Goal: Transaction & Acquisition: Purchase product/service

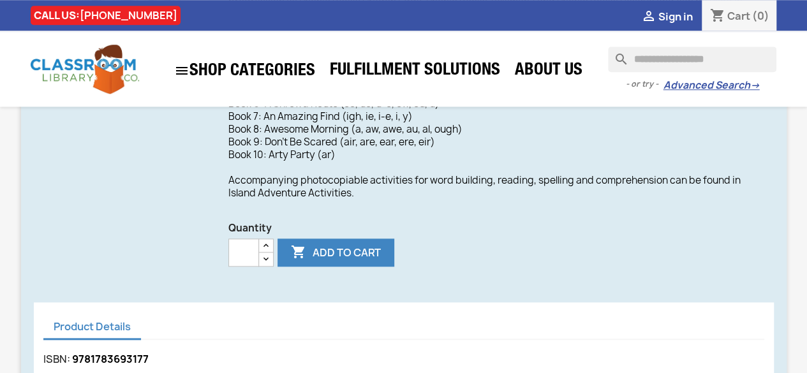
scroll to position [598, 0]
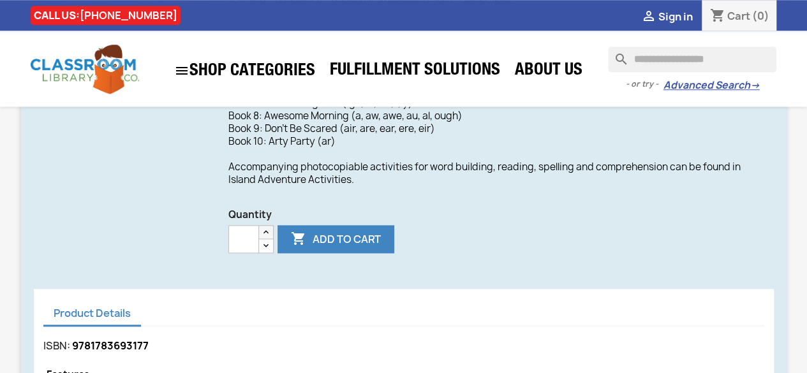
click at [263, 231] on icon "button" at bounding box center [266, 232] width 10 height 10
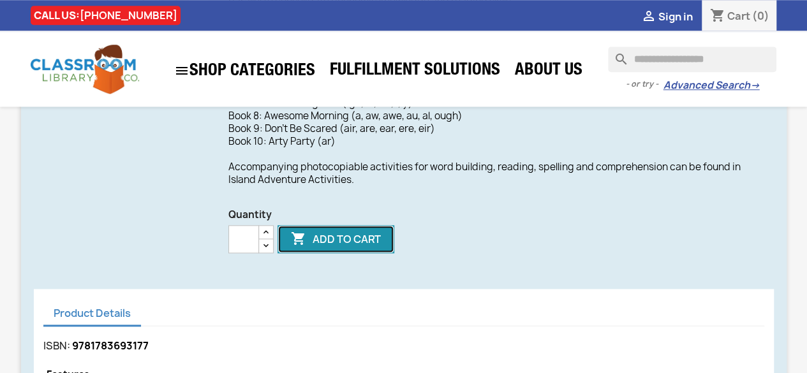
click at [350, 239] on button " Add to cart" at bounding box center [336, 239] width 117 height 28
type input "*"
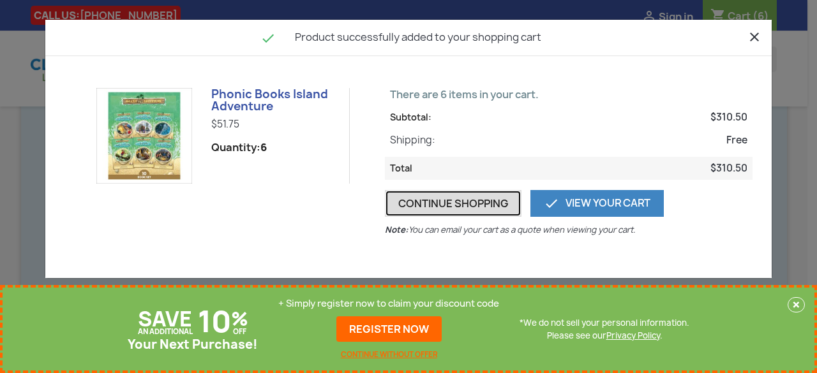
click at [452, 192] on button "Continue shopping" at bounding box center [453, 203] width 137 height 27
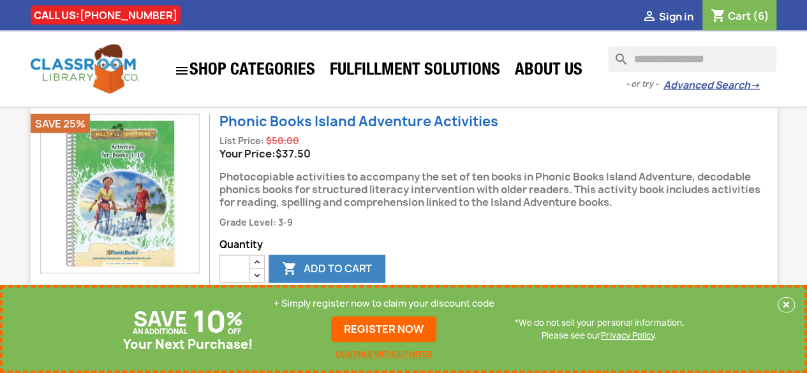
scroll to position [1469, 0]
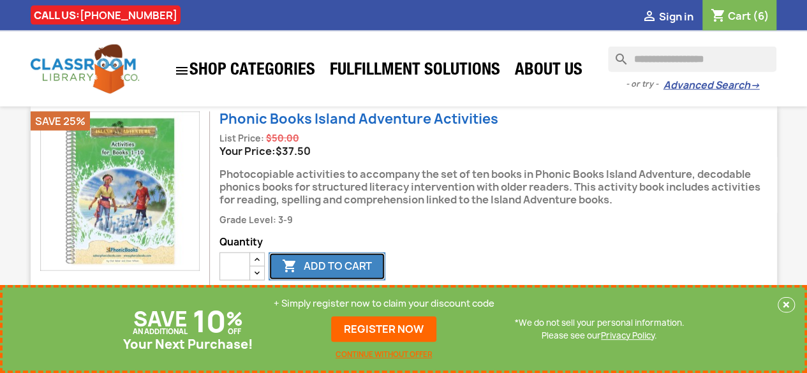
click at [324, 267] on button " Add to cart" at bounding box center [327, 267] width 117 height 28
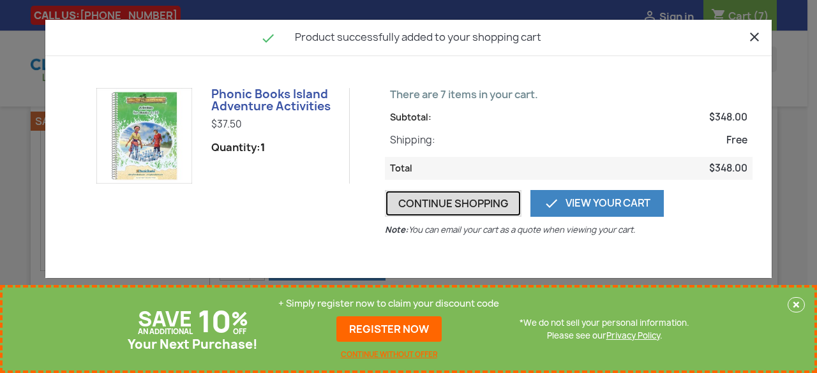
click at [484, 201] on button "Continue shopping" at bounding box center [453, 203] width 137 height 27
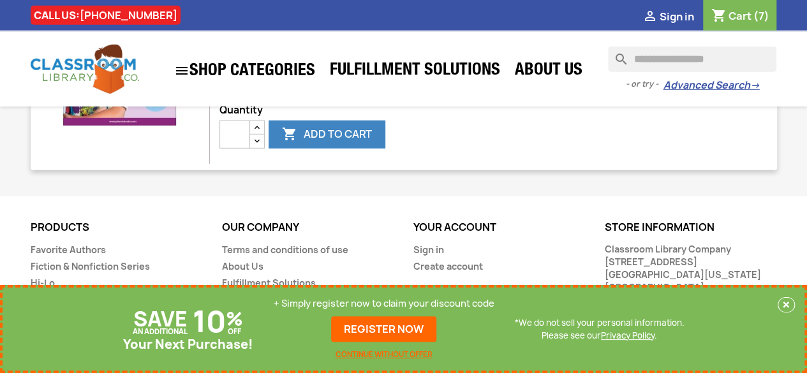
scroll to position [1873, 0]
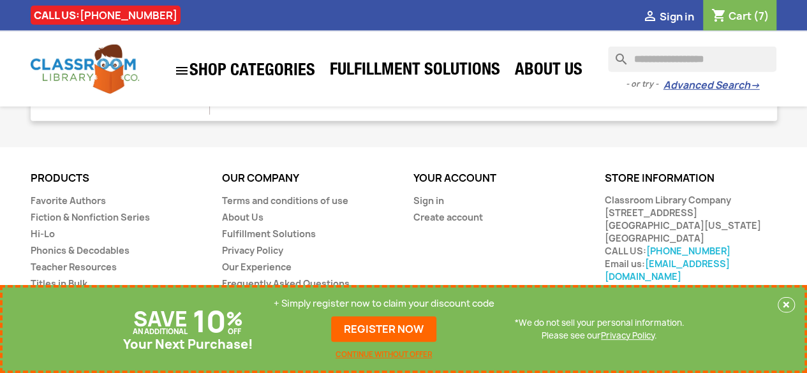
click at [637, 58] on input "Search" at bounding box center [692, 60] width 169 height 26
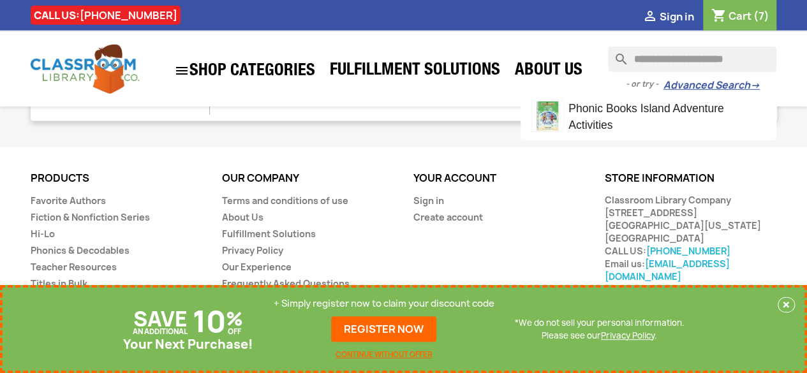
scroll to position [0, 0]
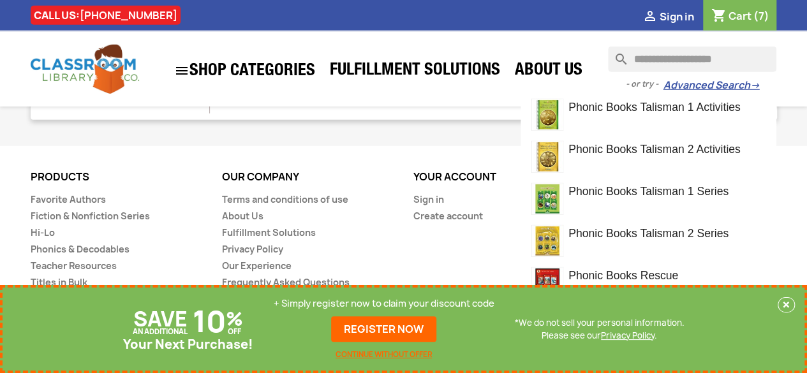
type input "**********"
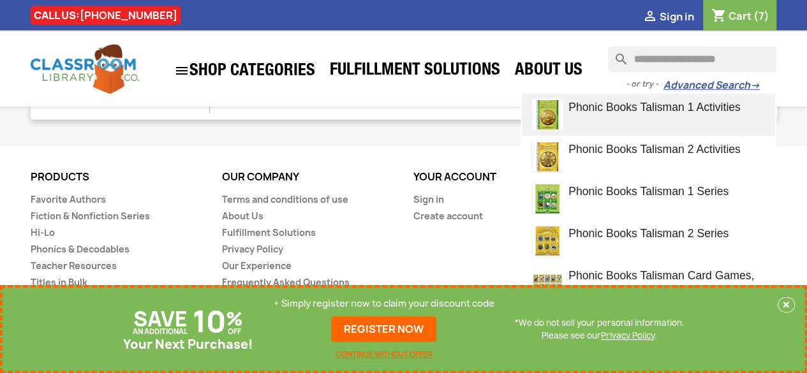
click at [603, 98] on link "Phonic Books Talisman 1 Activities" at bounding box center [648, 115] width 253 height 42
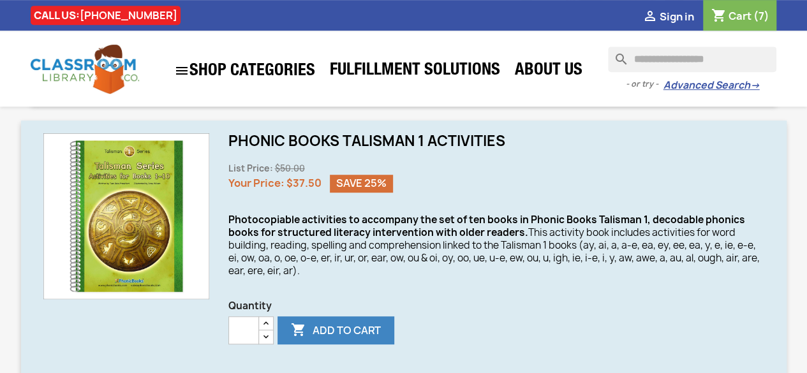
scroll to position [338, 0]
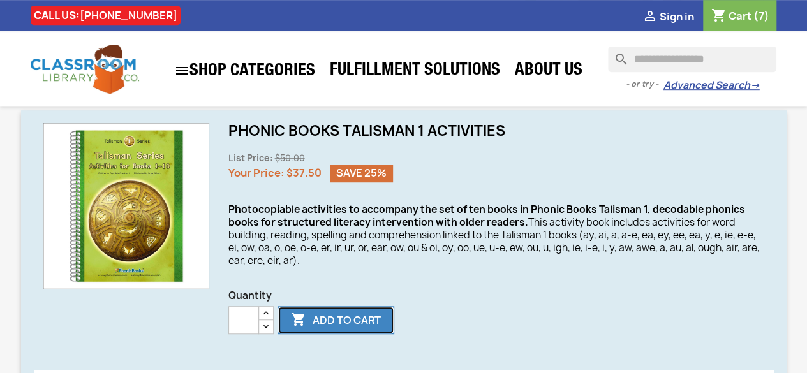
click at [346, 329] on button " Add to cart" at bounding box center [336, 320] width 117 height 28
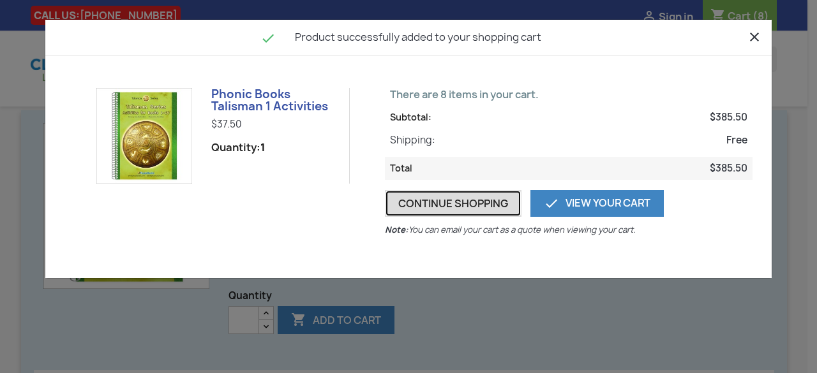
click at [433, 195] on button "Continue shopping" at bounding box center [453, 203] width 137 height 27
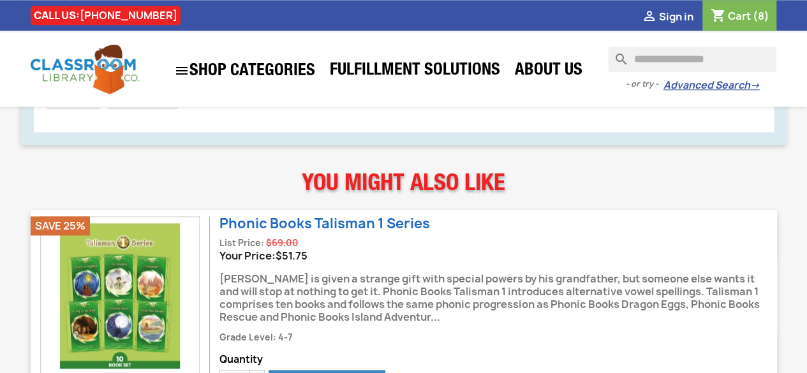
scroll to position [843, 0]
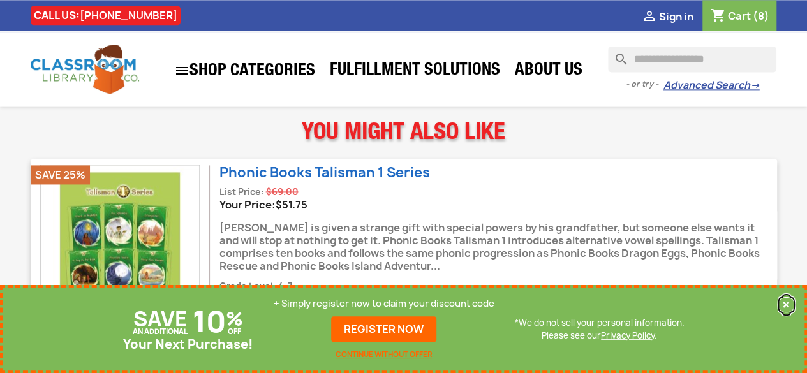
click at [784, 303] on button "×" at bounding box center [786, 304] width 17 height 15
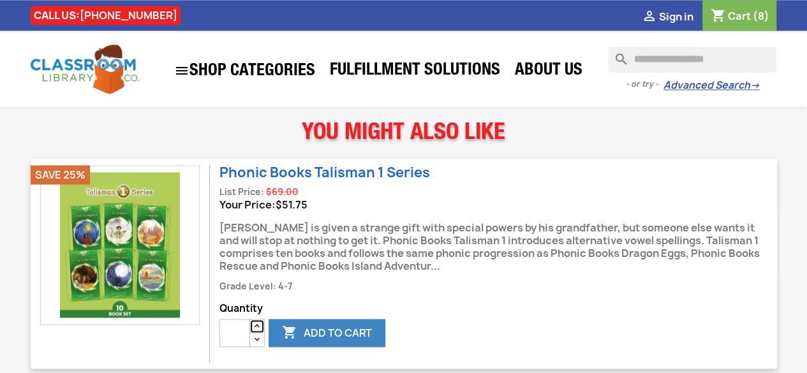
click at [254, 323] on icon "button" at bounding box center [257, 326] width 10 height 10
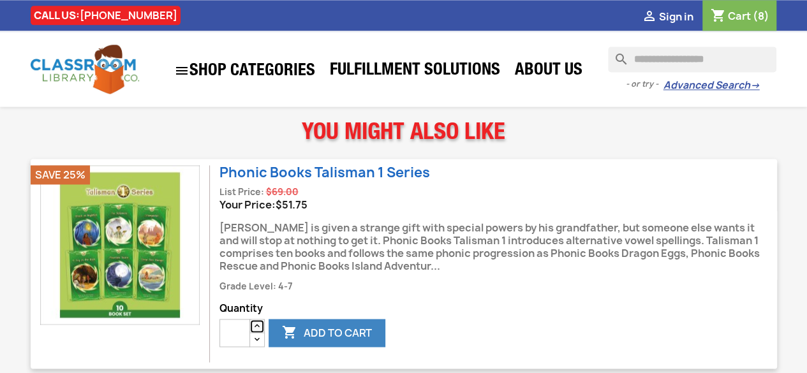
type input "*"
click at [309, 331] on button " Add to cart" at bounding box center [327, 333] width 117 height 28
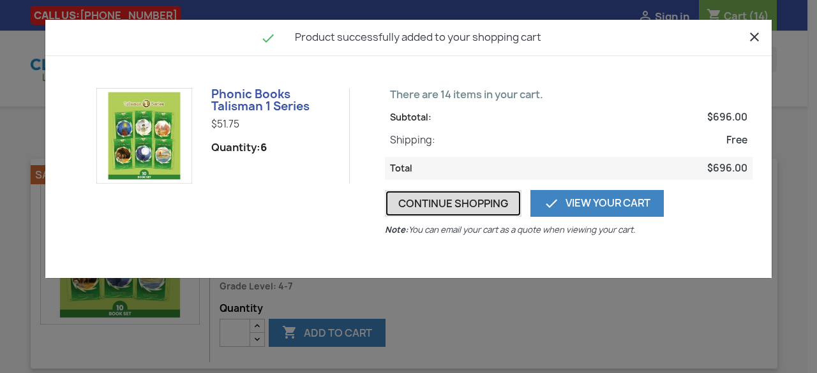
click at [488, 208] on button "Continue shopping" at bounding box center [453, 203] width 137 height 27
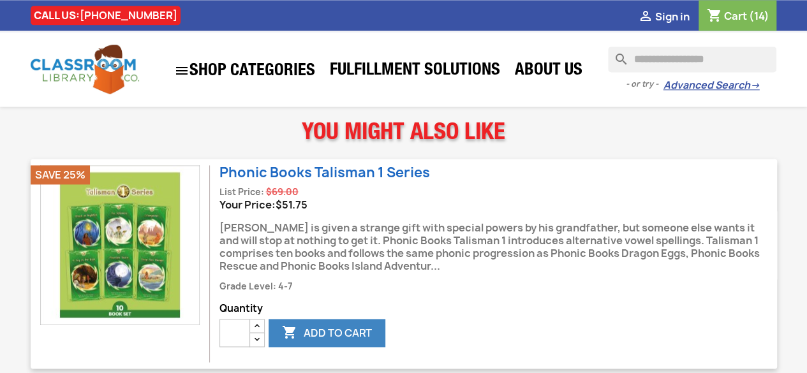
click at [639, 63] on input "Search" at bounding box center [692, 60] width 169 height 26
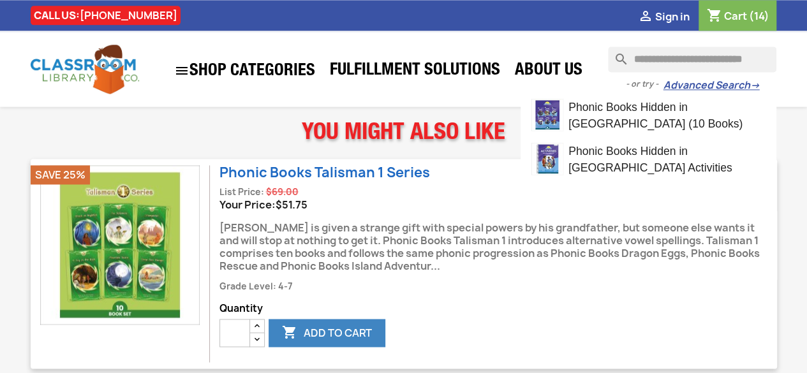
scroll to position [0, 15]
type input "**********"
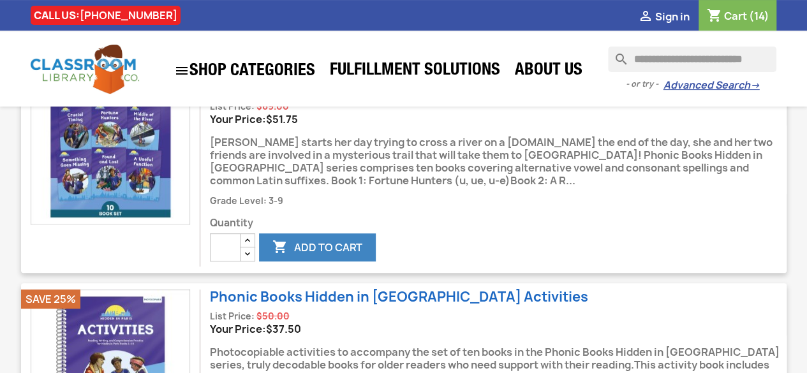
scroll to position [140, 0]
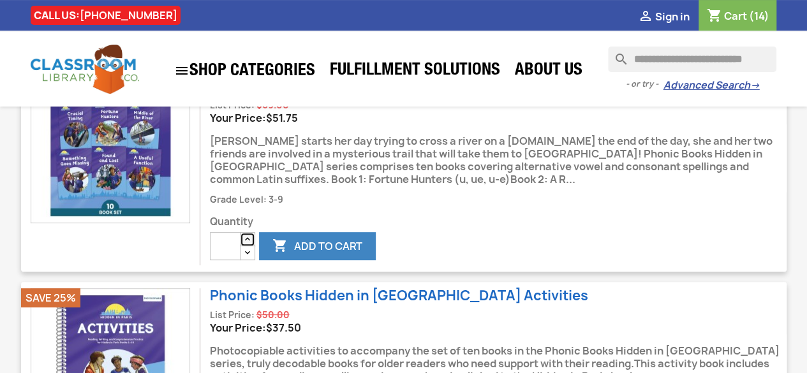
click at [248, 238] on icon "button" at bounding box center [248, 239] width 10 height 10
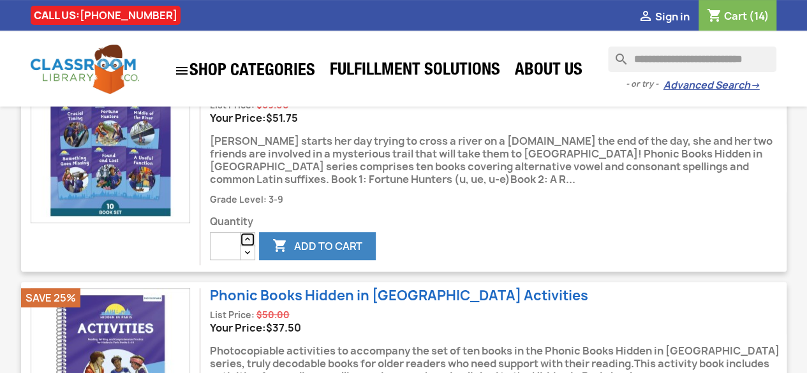
type input "*"
click at [298, 248] on button " Add to cart" at bounding box center [317, 246] width 117 height 28
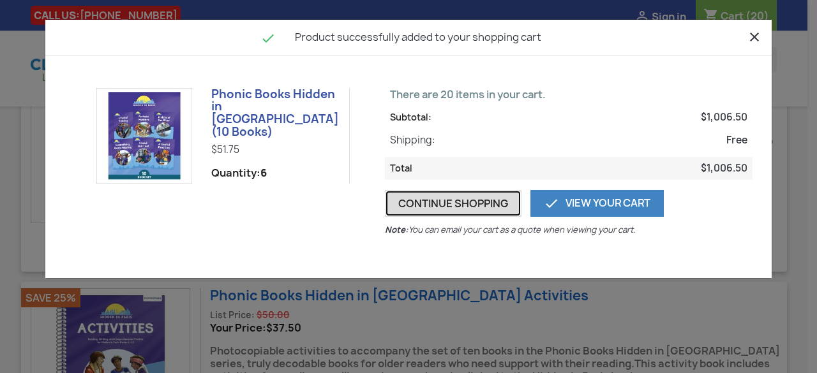
click at [460, 207] on button "Continue shopping" at bounding box center [453, 203] width 137 height 27
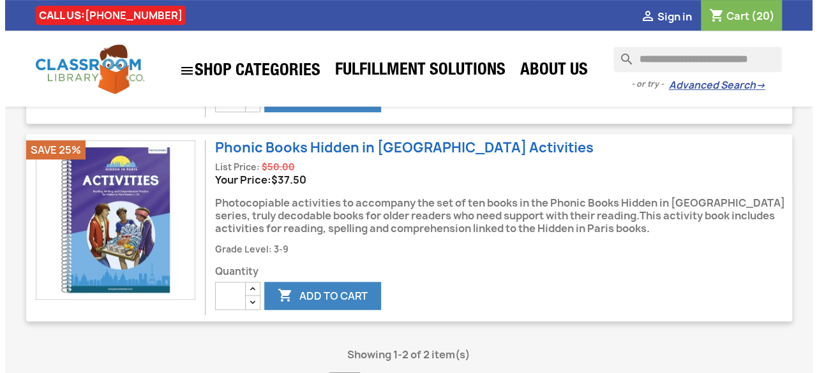
scroll to position [290, 0]
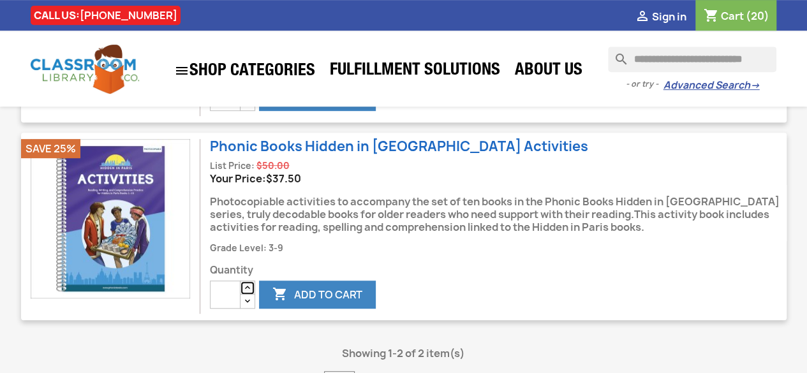
click at [245, 289] on icon "button" at bounding box center [248, 288] width 10 height 10
click at [245, 303] on icon "button" at bounding box center [248, 301] width 10 height 10
type input "*"
click at [313, 286] on button " Add to cart" at bounding box center [317, 295] width 117 height 28
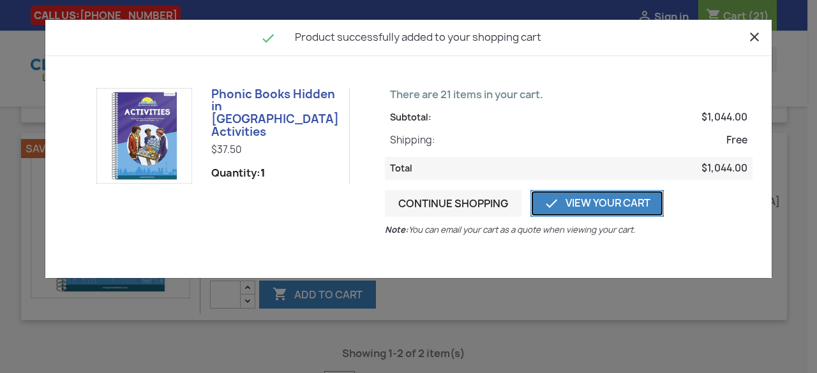
click at [605, 202] on link " View Your Cart" at bounding box center [596, 203] width 133 height 27
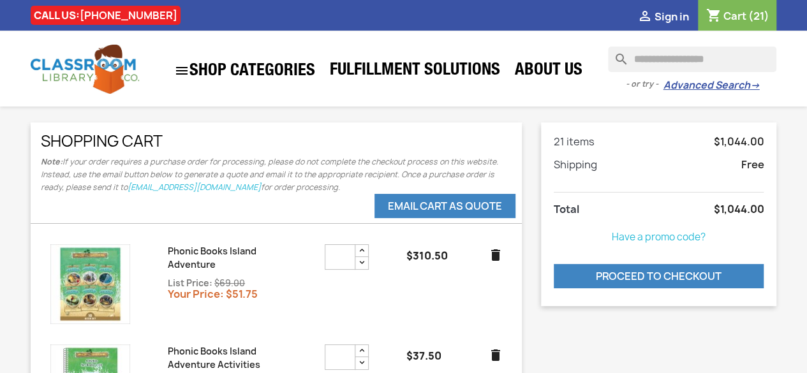
scroll to position [6, 0]
